Goal: Task Accomplishment & Management: Manage account settings

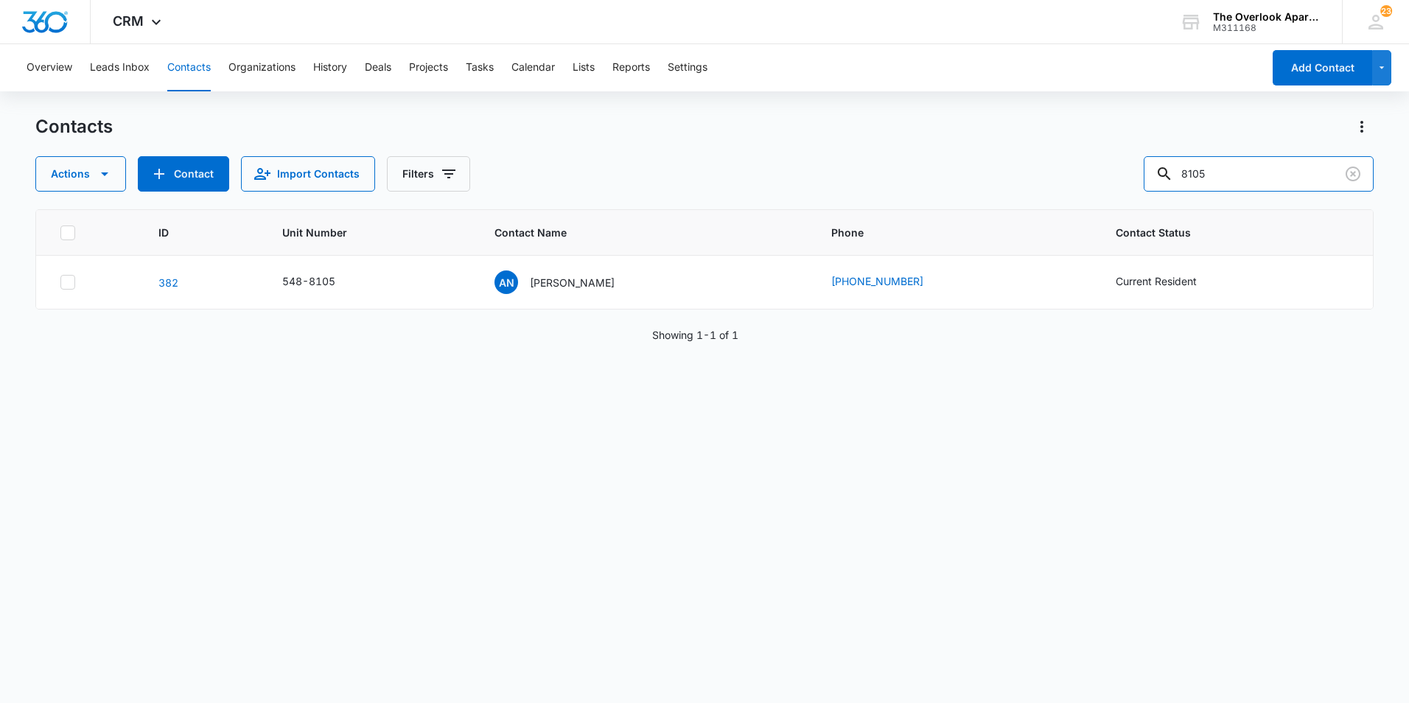
drag, startPoint x: 1296, startPoint y: 169, endPoint x: 883, endPoint y: 210, distance: 415.4
click at [883, 210] on div "Contacts Actions Contact Import Contacts Filters 8105 ID Unit Number Contact Na…" at bounding box center [704, 408] width 1338 height 587
type input "2101"
click at [579, 284] on p "[PERSON_NAME]" at bounding box center [572, 282] width 85 height 15
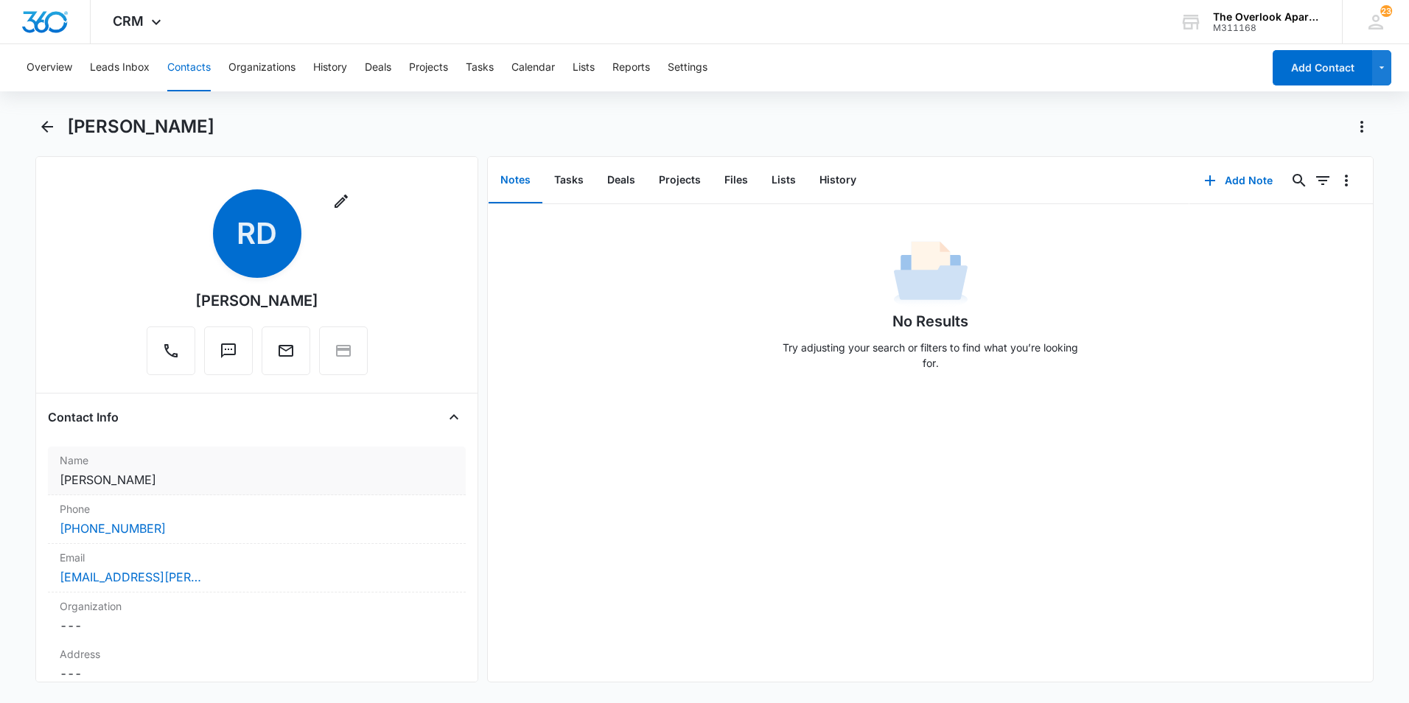
click at [220, 480] on dd "Cancel Save Changes [PERSON_NAME]" at bounding box center [257, 480] width 394 height 18
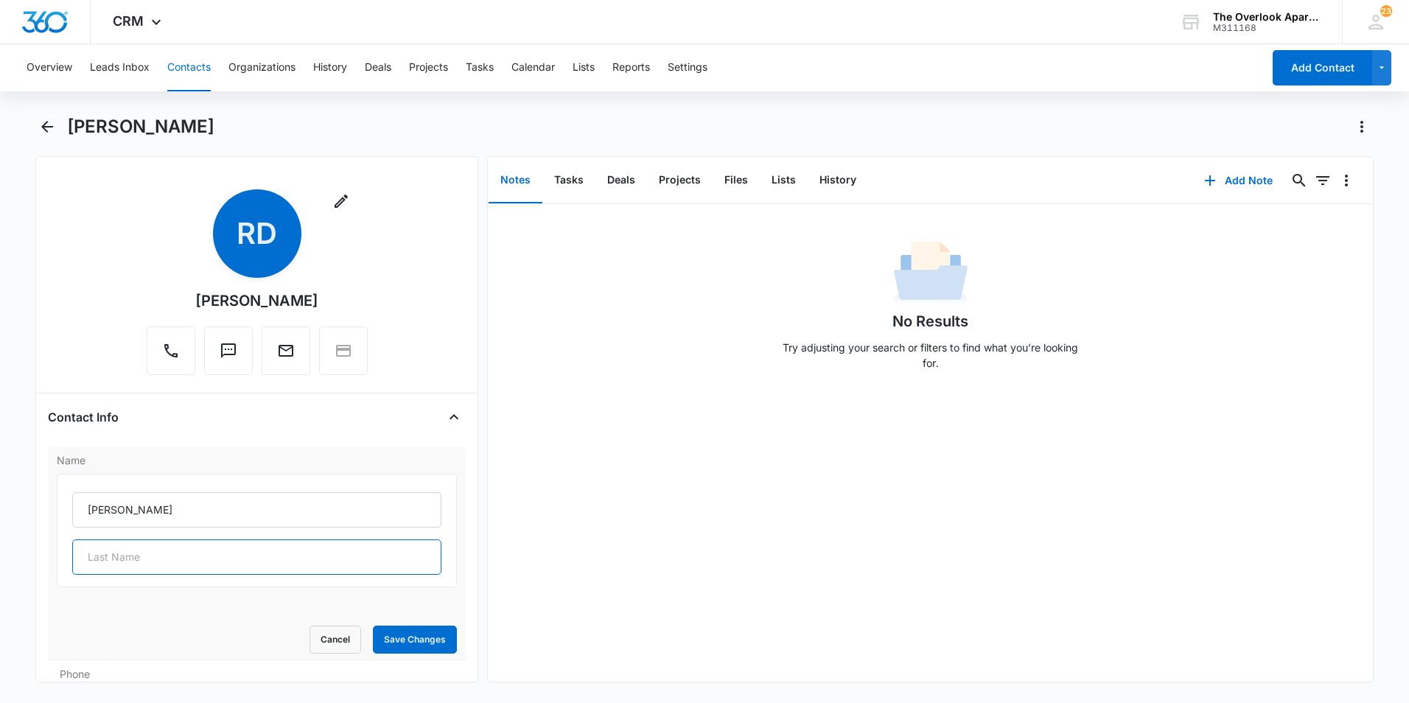
click at [160, 552] on input "text" at bounding box center [256, 556] width 369 height 35
click at [421, 512] on input "[PERSON_NAME]" at bounding box center [256, 509] width 369 height 35
type input "[PERSON_NAME],"
click at [160, 562] on input "text" at bounding box center [256, 556] width 369 height 35
type input "[PERSON_NAME]"
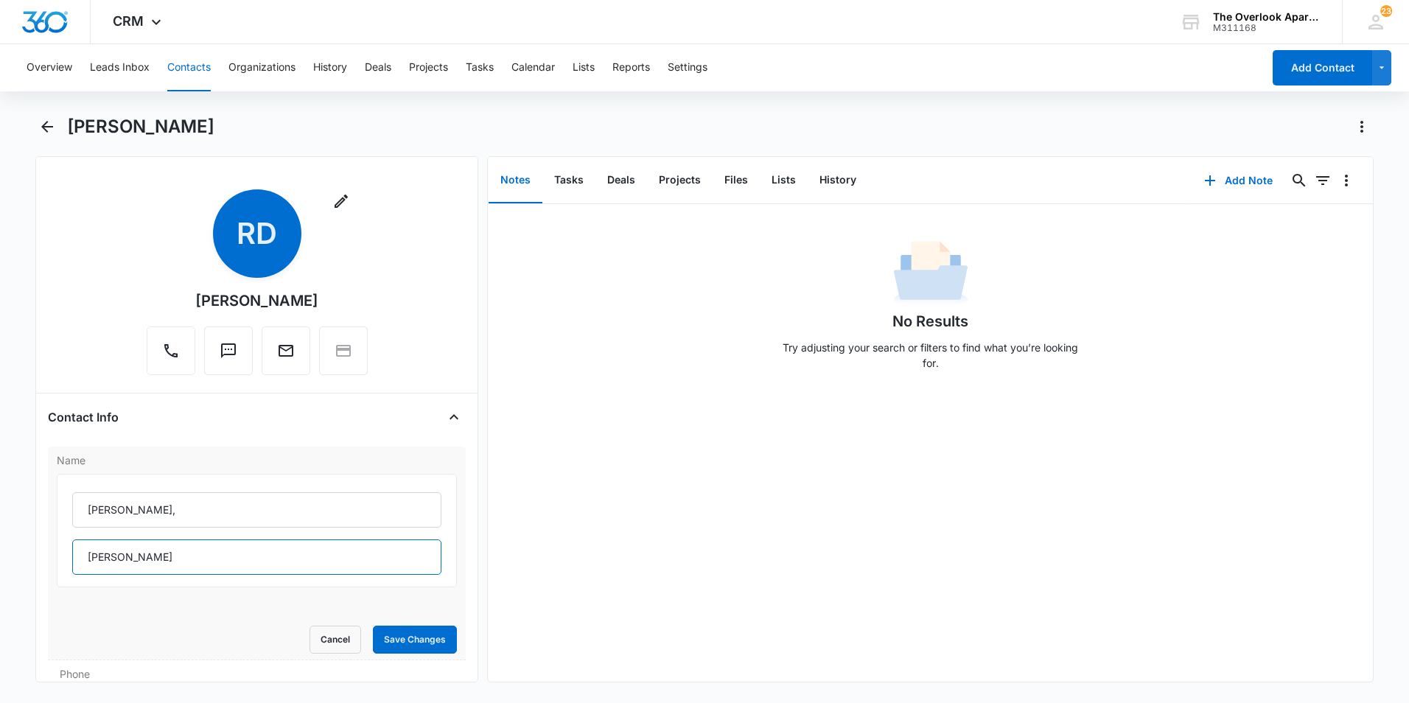
click at [373, 626] on button "Save Changes" at bounding box center [415, 640] width 84 height 28
click at [716, 183] on button "Files" at bounding box center [736, 181] width 47 height 46
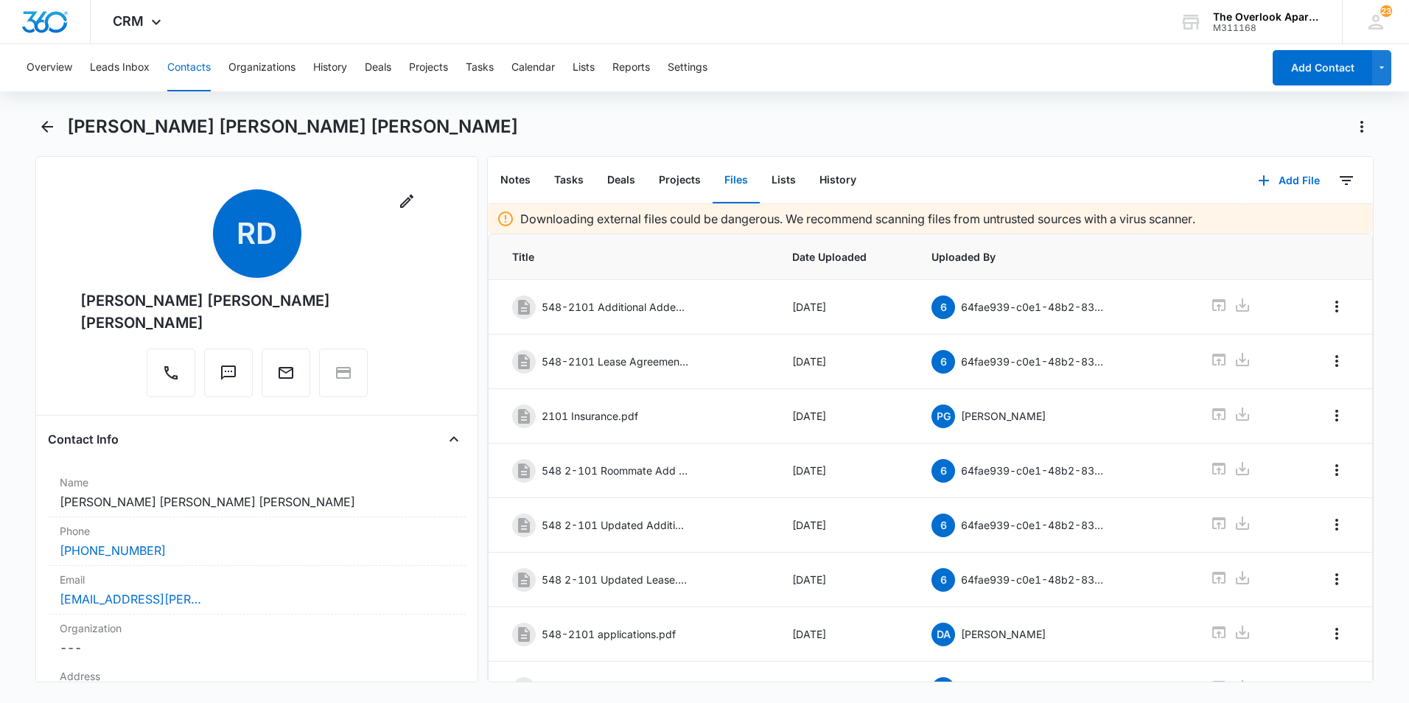
click at [1122, 79] on div "Overview Leads Inbox Contacts Organizations History Deals Projects Tasks Calend…" at bounding box center [640, 67] width 1245 height 47
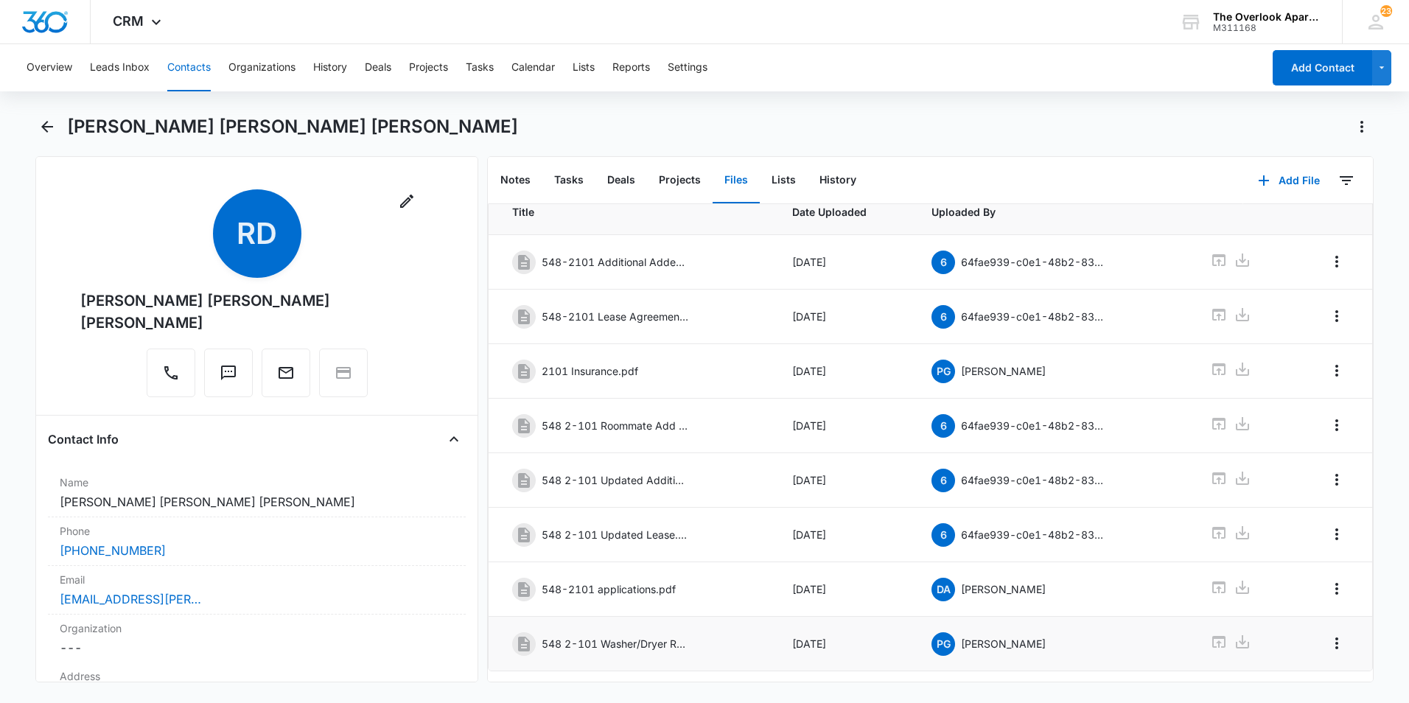
scroll to position [79, 0]
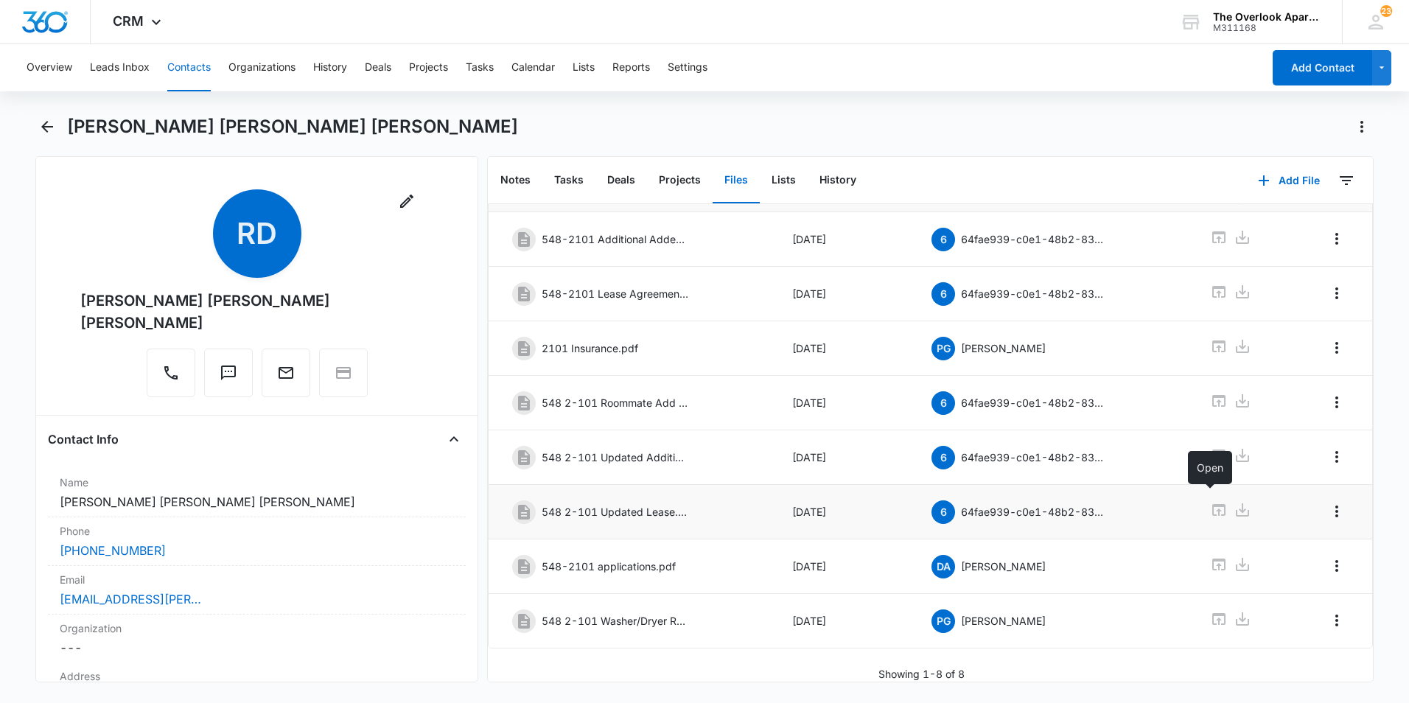
click at [1210, 501] on icon at bounding box center [1219, 510] width 18 height 18
click at [1210, 556] on icon at bounding box center [1219, 565] width 18 height 18
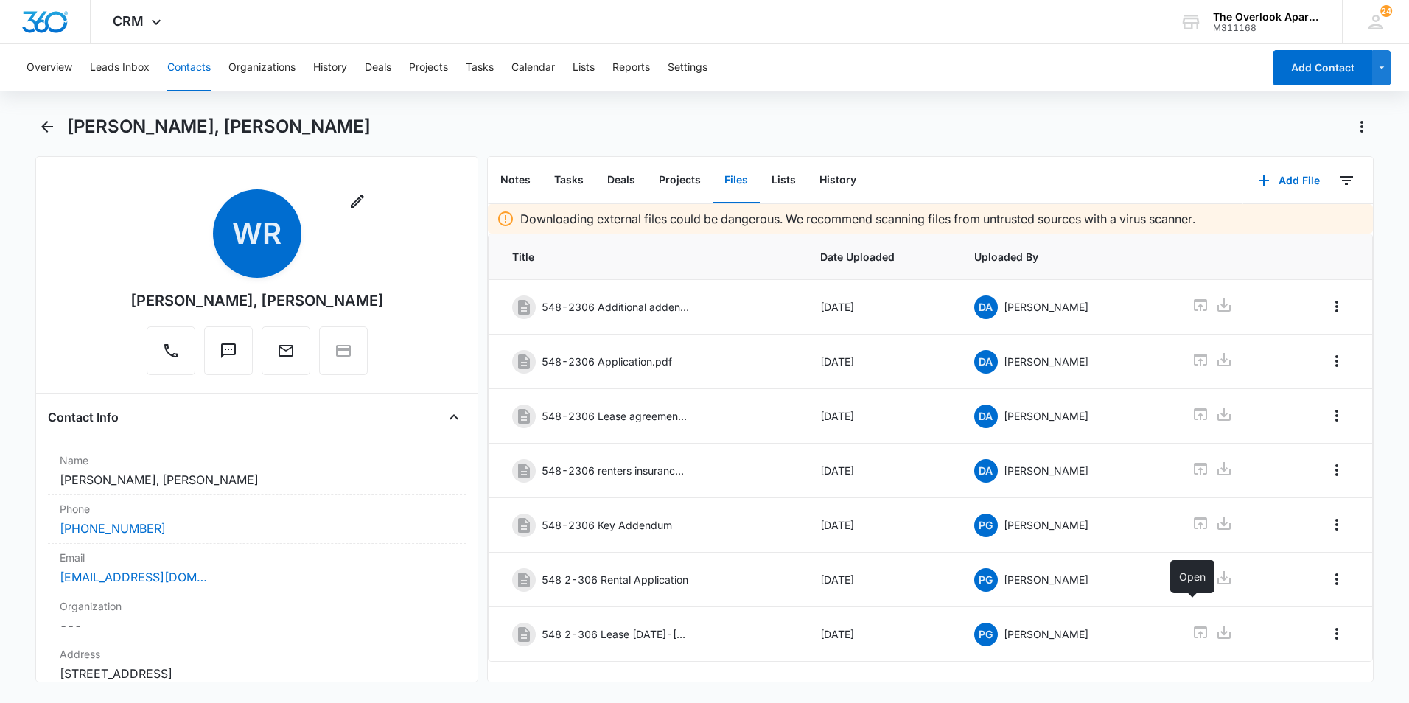
scroll to position [24, 0]
